Goal: Find specific page/section: Find specific page/section

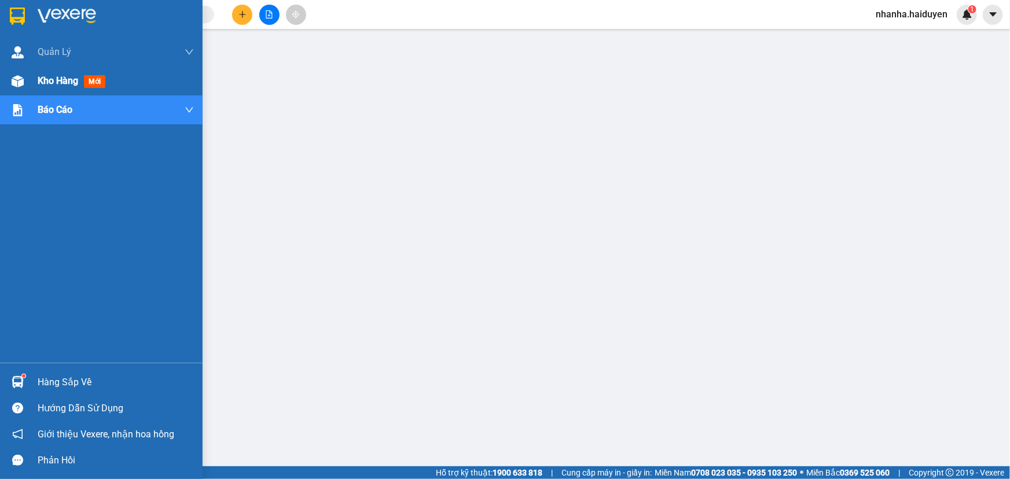
click at [52, 81] on span "Kho hàng" at bounding box center [58, 80] width 41 height 11
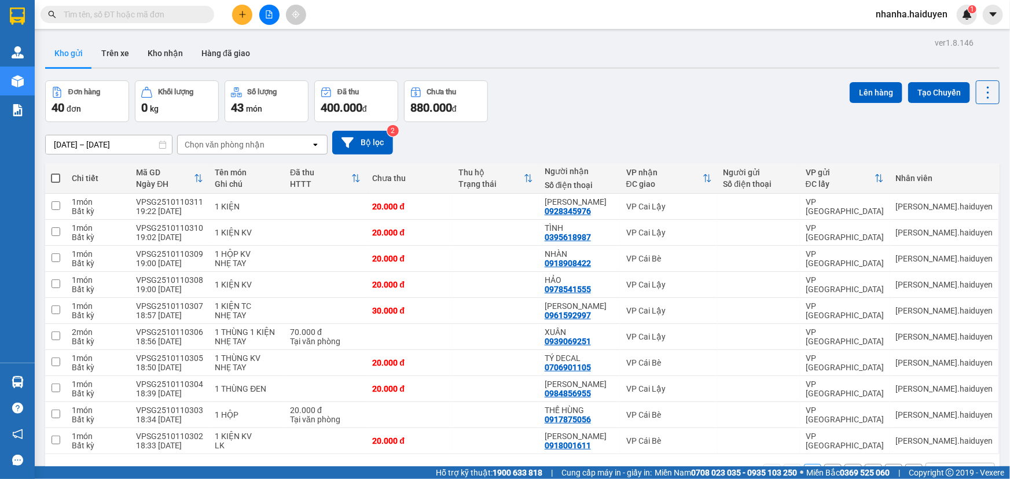
click at [270, 17] on icon "file-add" at bounding box center [269, 14] width 8 height 8
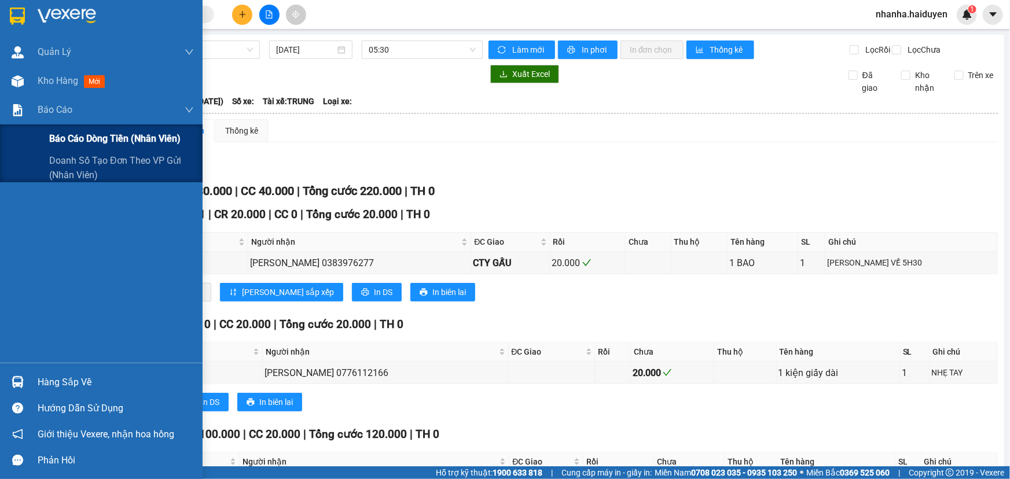
click at [123, 137] on span "Báo cáo dòng tiền (nhân viên)" at bounding box center [114, 138] width 131 height 14
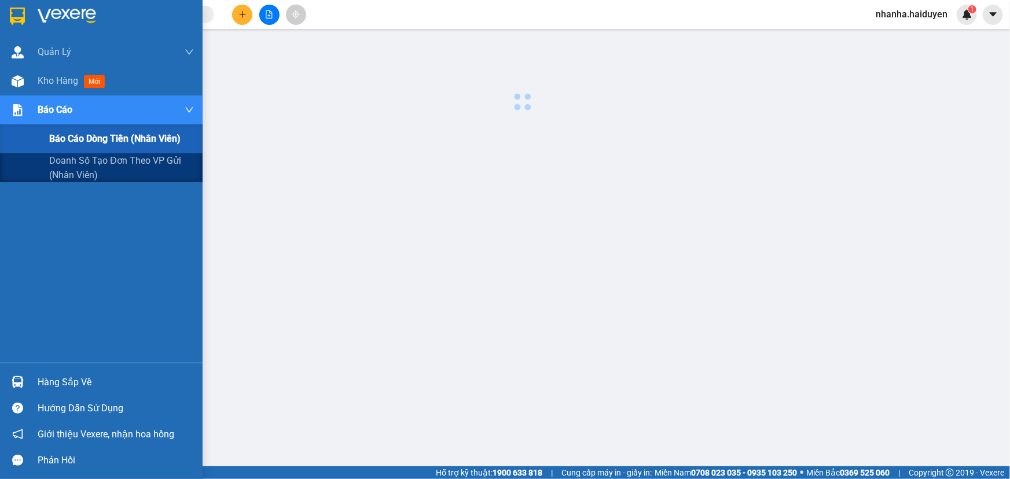
click at [123, 137] on span "Báo cáo dòng tiền (nhân viên)" at bounding box center [114, 138] width 131 height 14
